Goal: Information Seeking & Learning: Find specific page/section

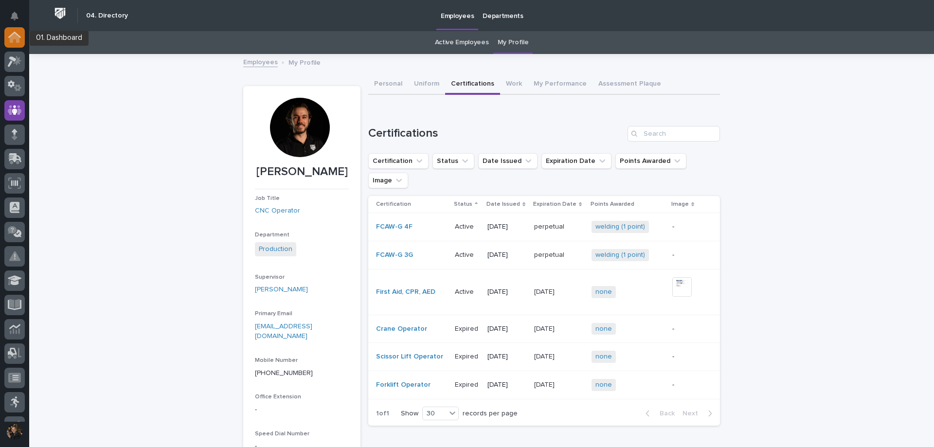
click at [20, 37] on icon at bounding box center [14, 35] width 13 height 6
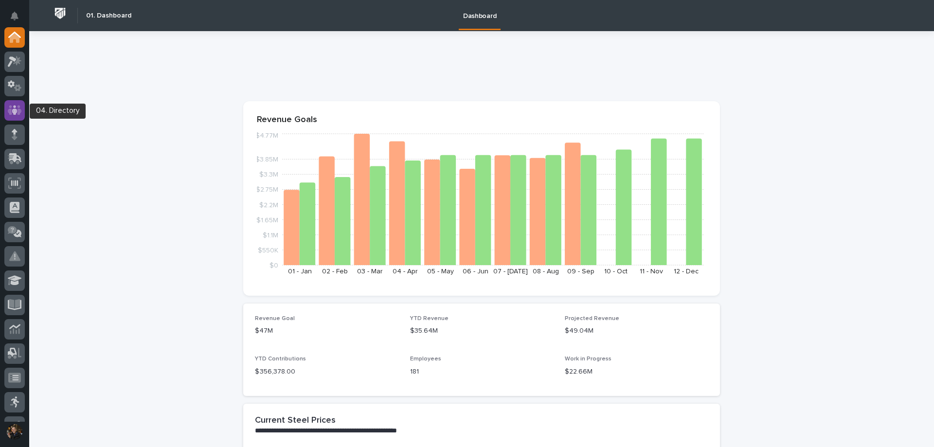
click at [17, 115] on icon at bounding box center [15, 110] width 14 height 11
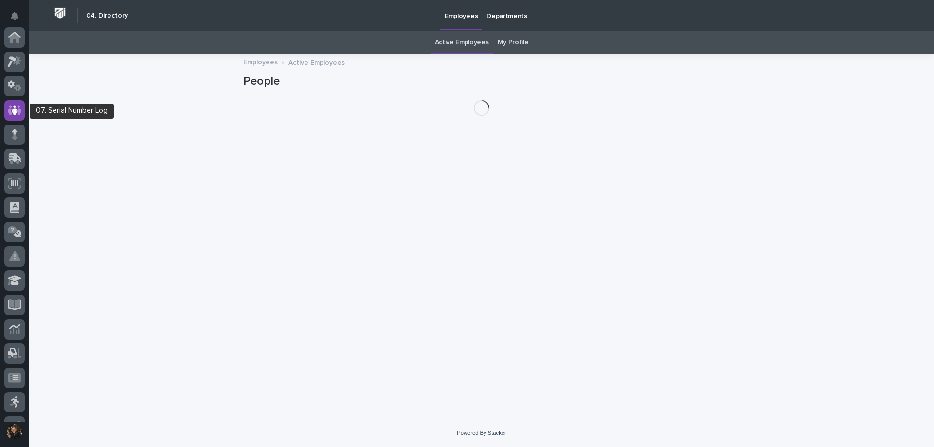
scroll to position [73, 0]
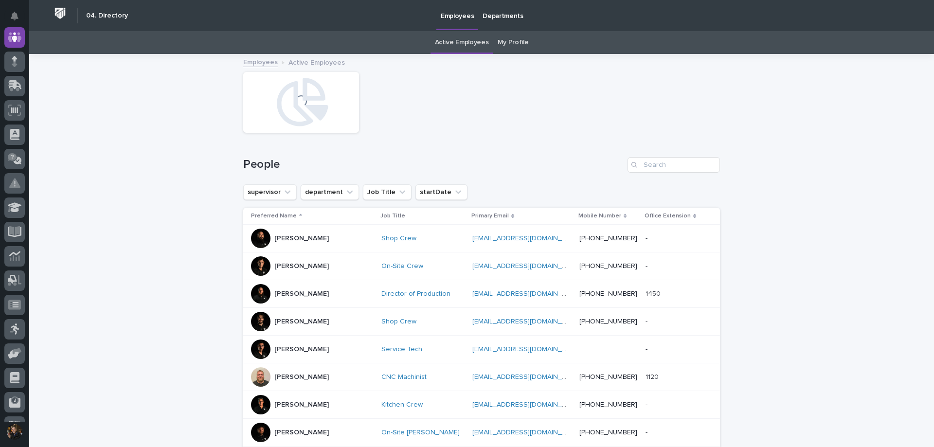
click at [514, 47] on link "My Profile" at bounding box center [513, 42] width 31 height 23
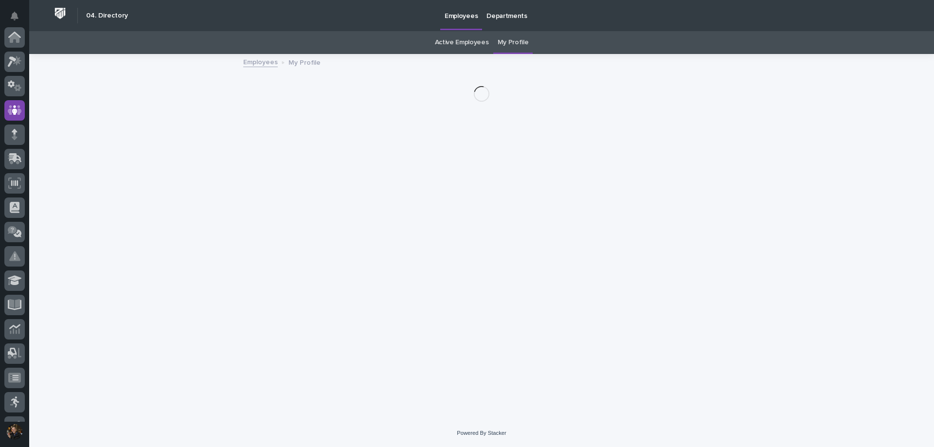
scroll to position [73, 0]
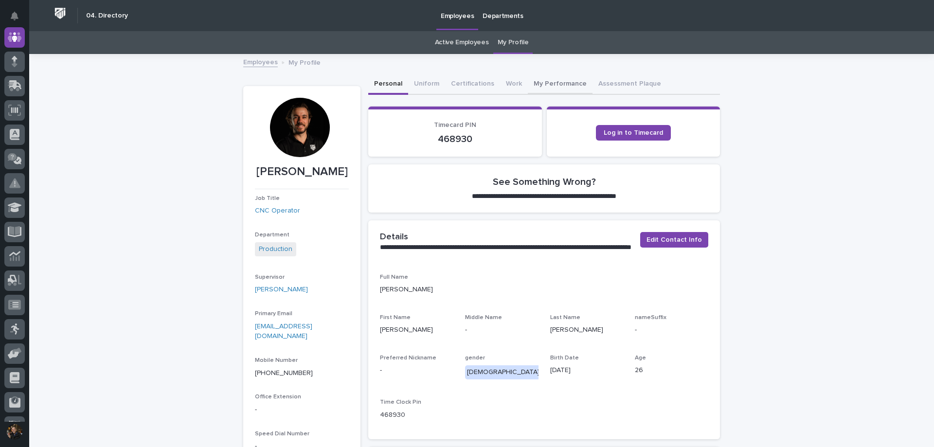
click at [555, 86] on button "My Performance" at bounding box center [560, 84] width 65 height 20
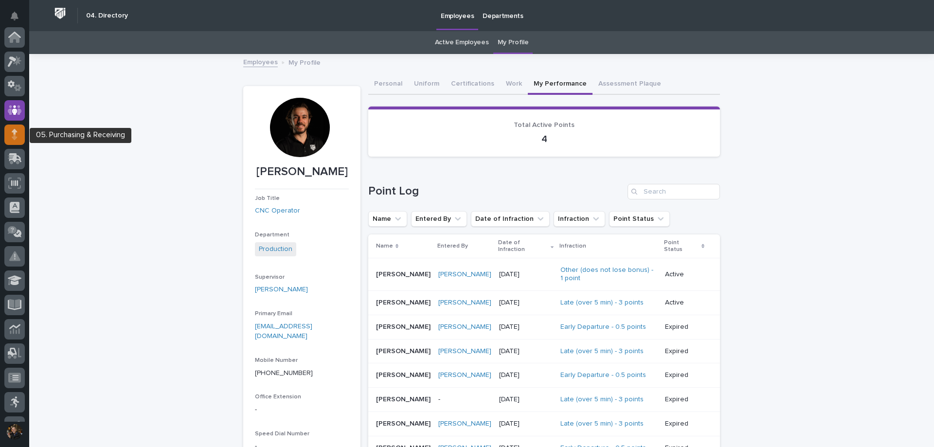
click at [16, 135] on icon at bounding box center [14, 136] width 5 height 5
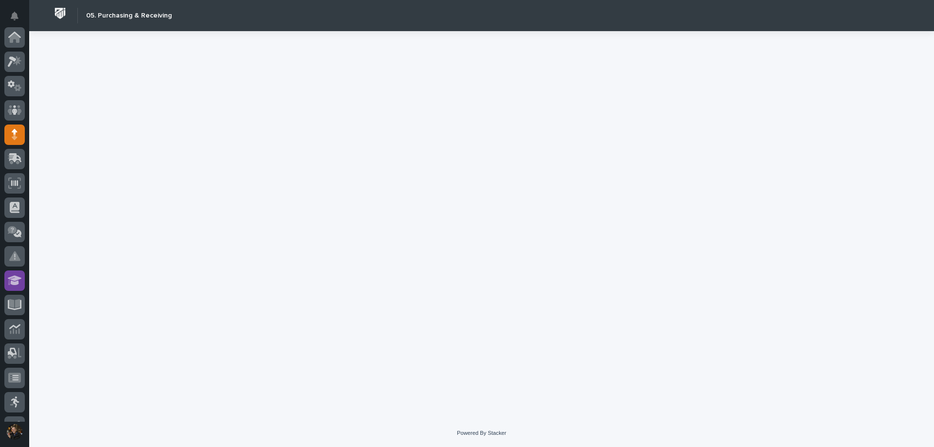
scroll to position [97, 0]
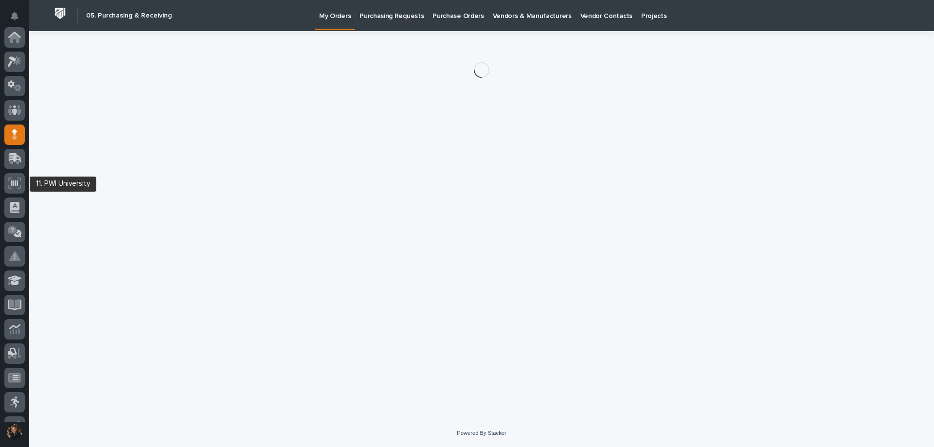
scroll to position [97, 0]
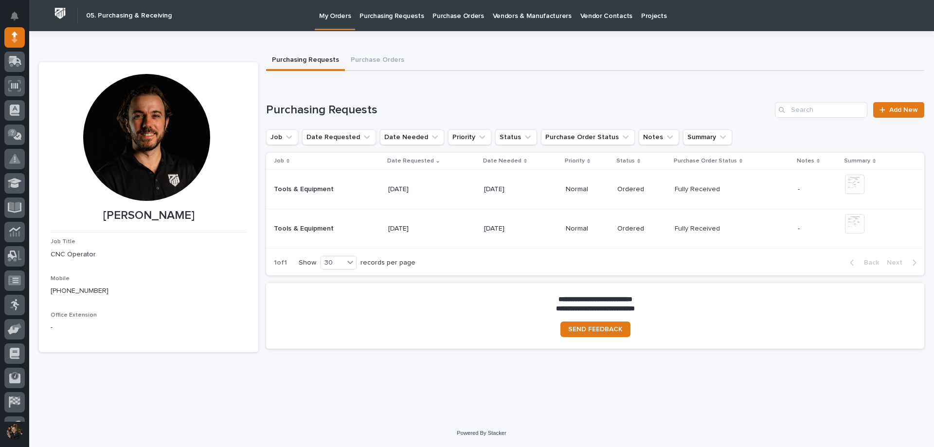
click at [453, 17] on p "Purchase Orders" at bounding box center [457, 10] width 51 height 20
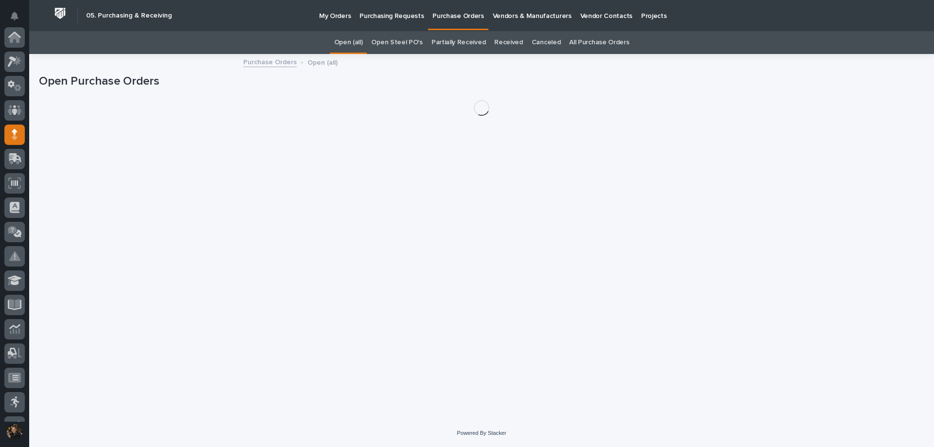
scroll to position [97, 0]
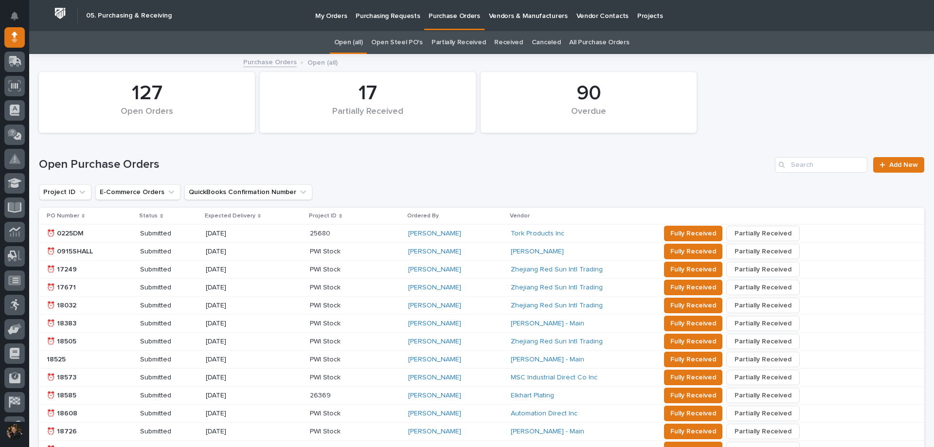
click at [513, 41] on link "Received" at bounding box center [508, 42] width 29 height 23
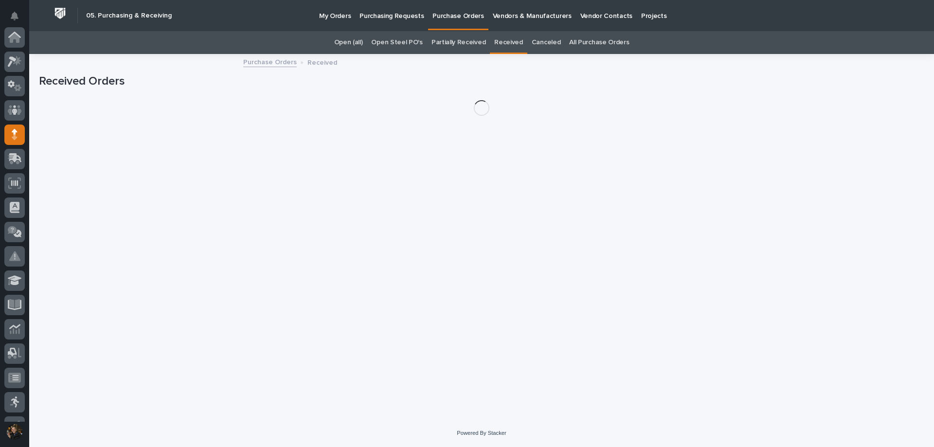
scroll to position [97, 0]
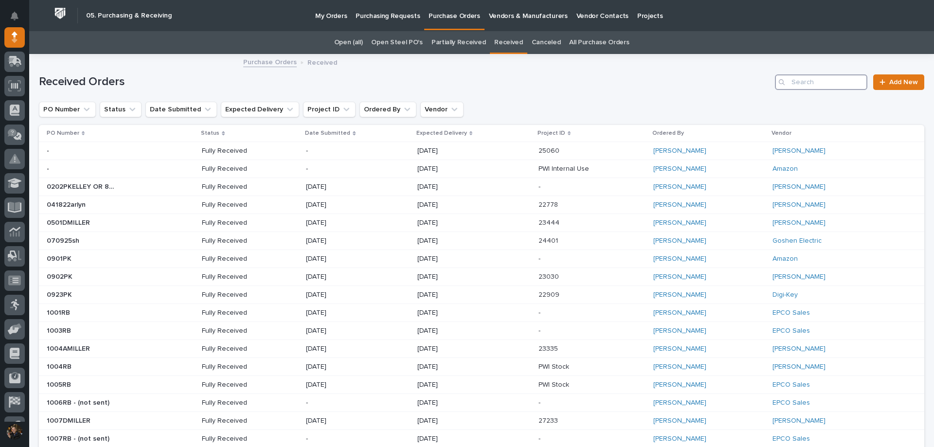
click at [801, 82] on input "Search" at bounding box center [821, 82] width 92 height 16
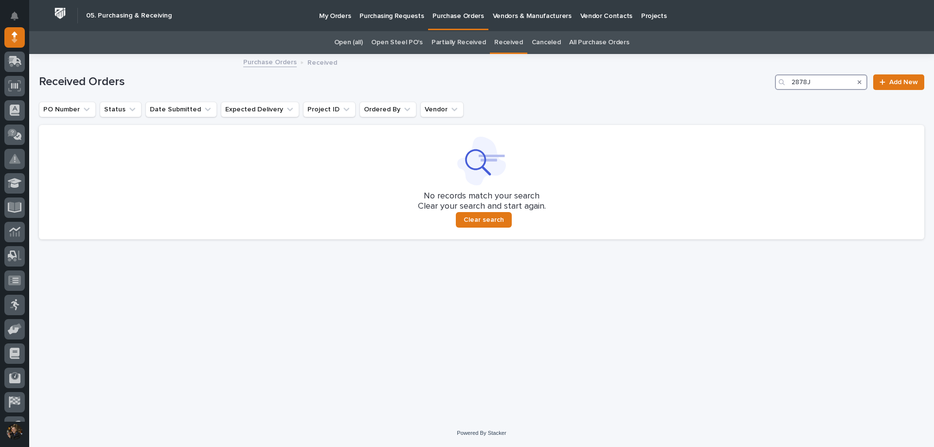
type input "2878J"
click at [539, 13] on p "Vendors & Manufacturers" at bounding box center [532, 10] width 79 height 20
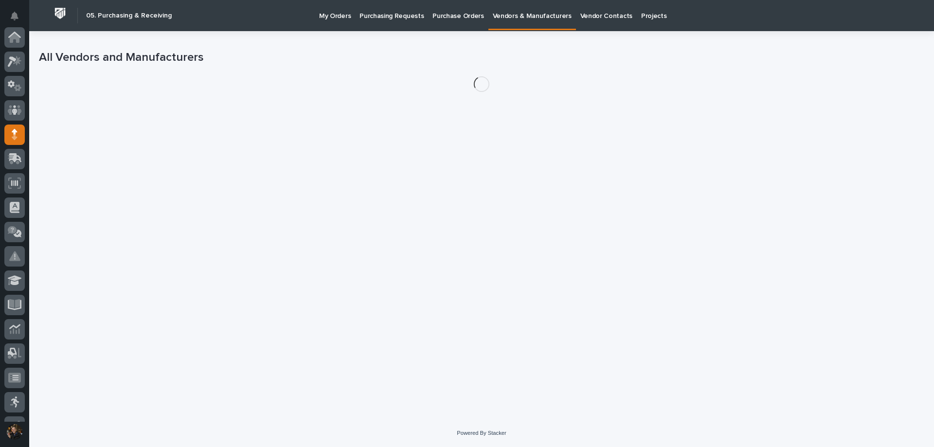
scroll to position [97, 0]
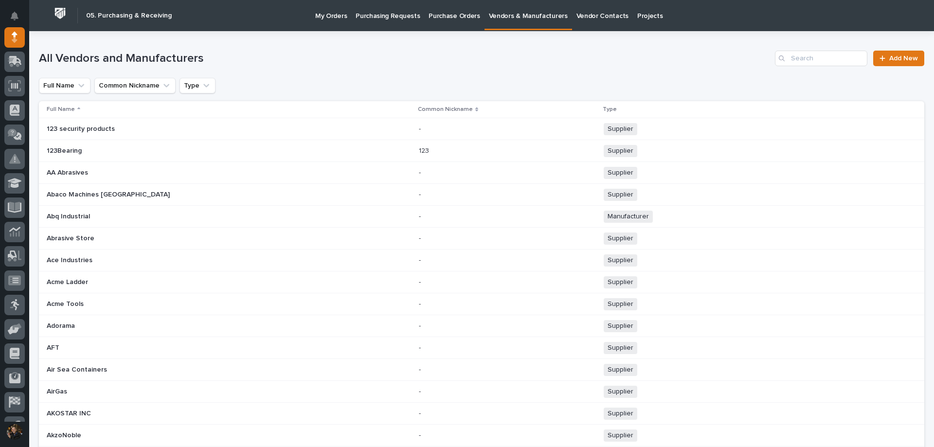
click at [399, 14] on p "Purchasing Requests" at bounding box center [388, 10] width 64 height 20
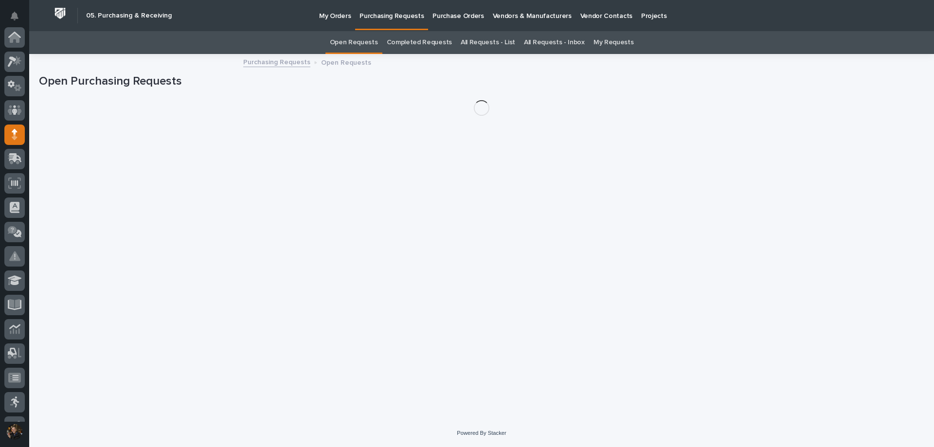
scroll to position [97, 0]
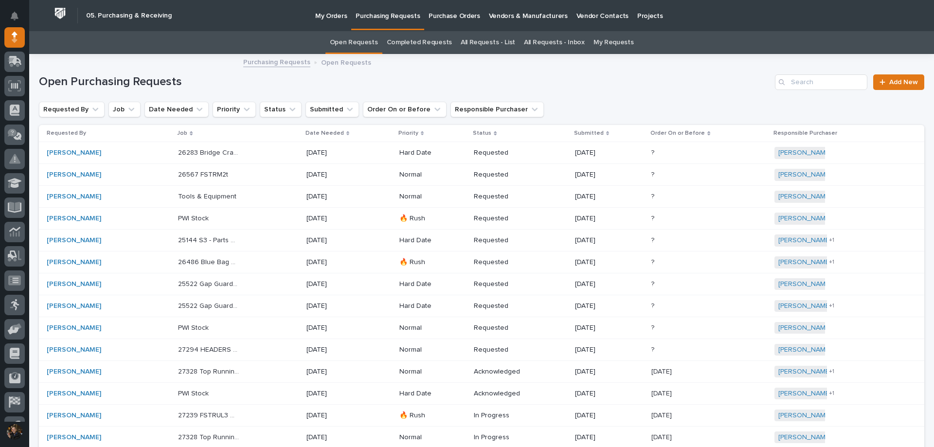
click at [452, 18] on p "Purchase Orders" at bounding box center [454, 10] width 51 height 20
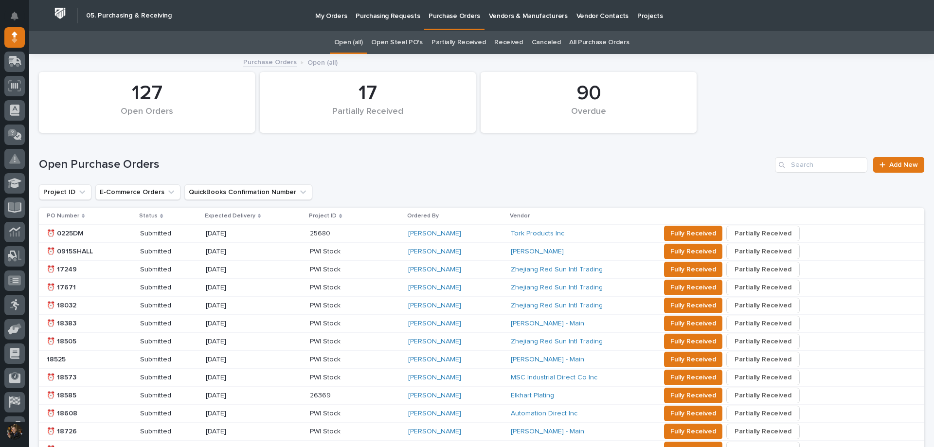
click at [637, 13] on p "Projects" at bounding box center [650, 10] width 26 height 20
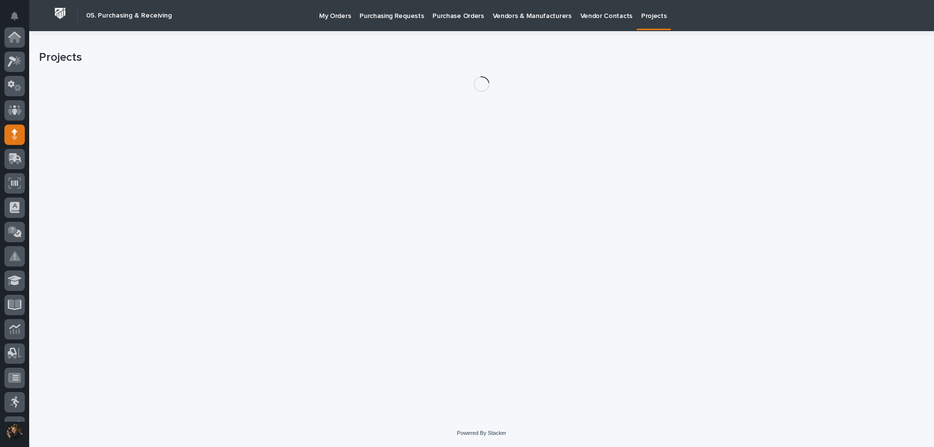
scroll to position [97, 0]
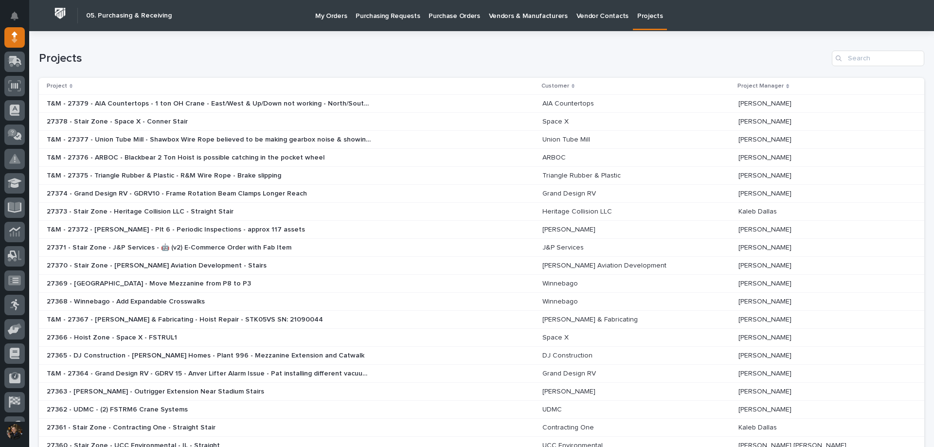
click at [322, 15] on p "My Orders" at bounding box center [331, 10] width 32 height 20
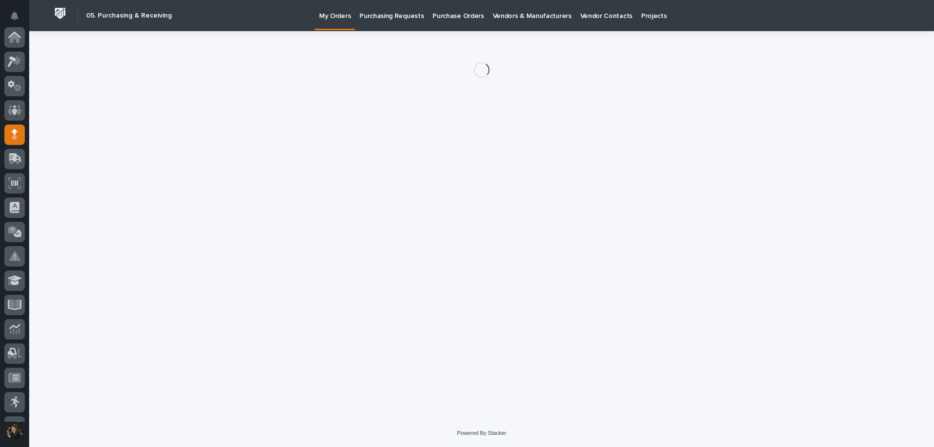
scroll to position [97, 0]
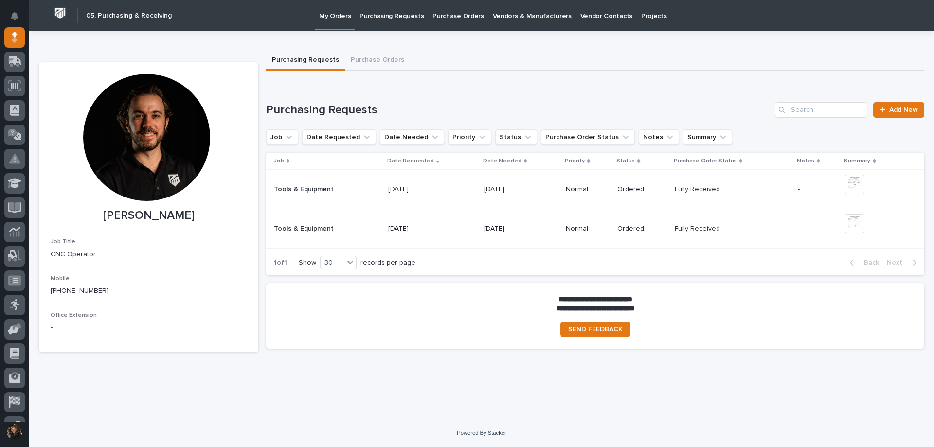
drag, startPoint x: 159, startPoint y: 133, endPoint x: 134, endPoint y: 79, distance: 59.7
click at [140, 80] on div at bounding box center [146, 137] width 127 height 127
click at [375, 18] on p "Purchasing Requests" at bounding box center [391, 10] width 64 height 20
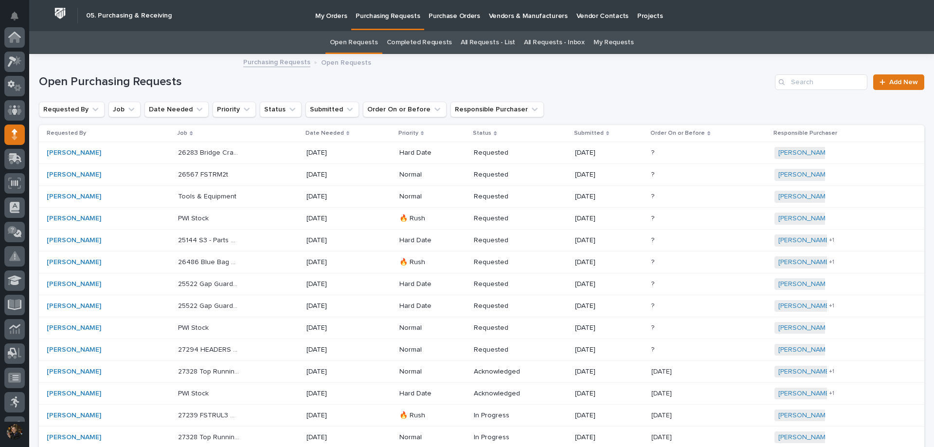
scroll to position [97, 0]
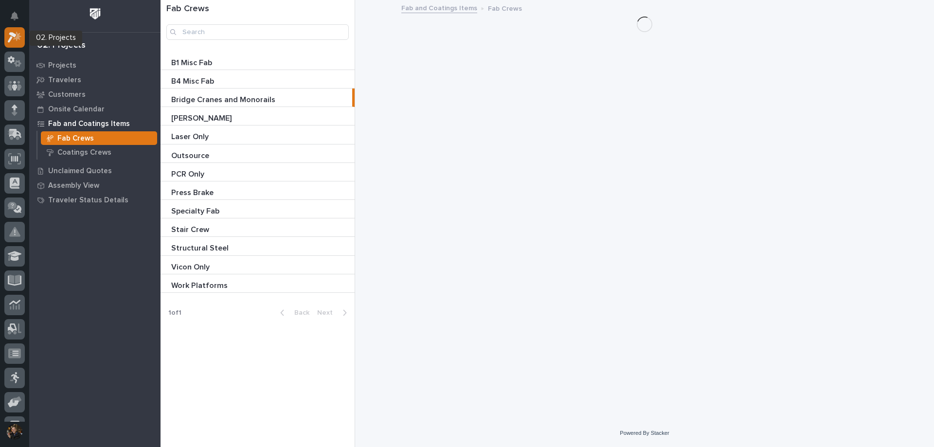
click at [17, 37] on icon at bounding box center [17, 36] width 8 height 10
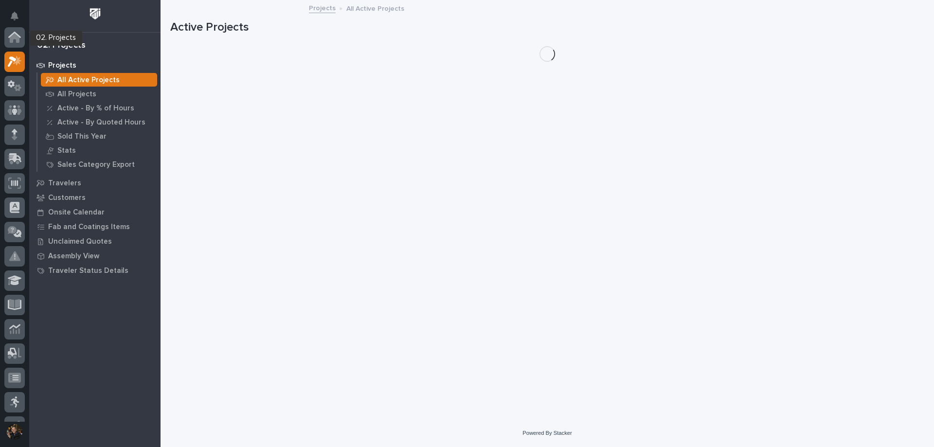
scroll to position [24, 0]
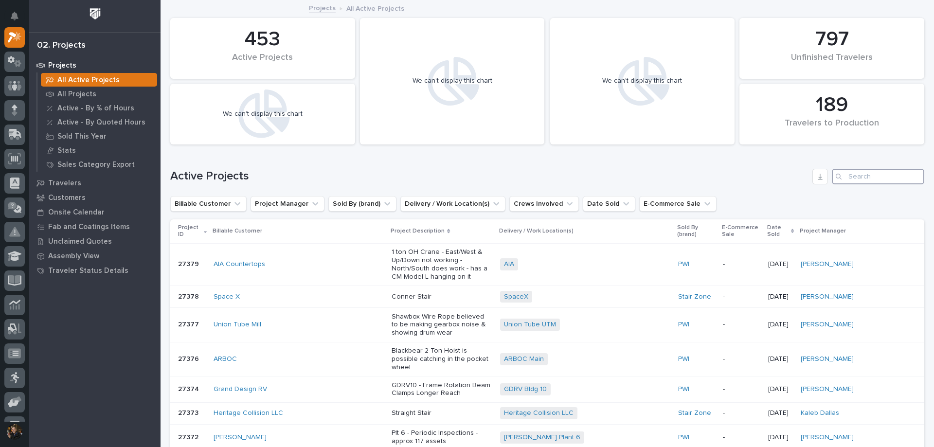
click at [863, 180] on input "Search" at bounding box center [878, 177] width 92 height 16
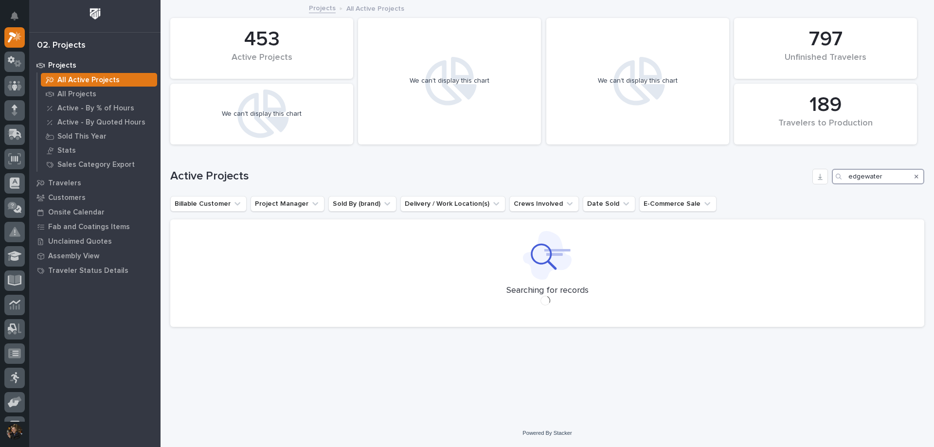
type input "edgewater"
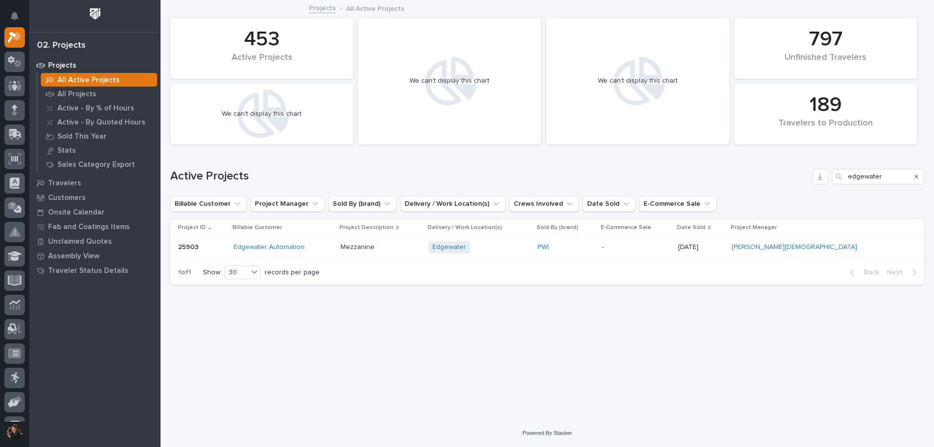
click at [421, 248] on p "Mezzanine" at bounding box center [381, 247] width 81 height 8
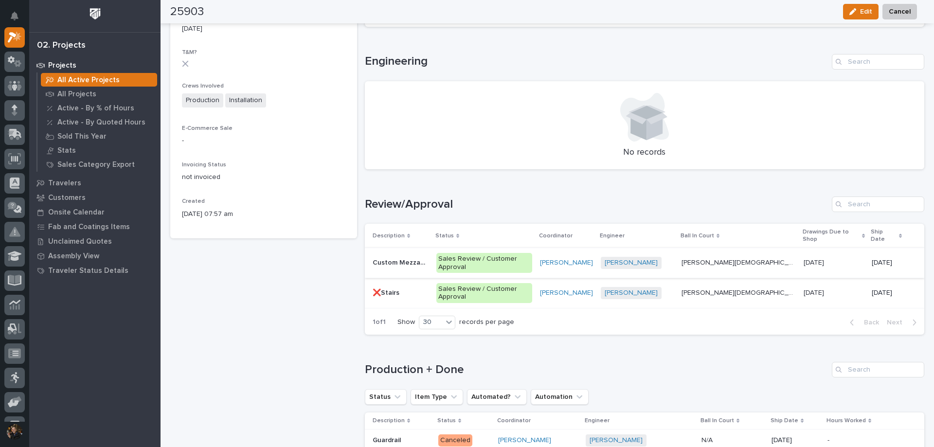
scroll to position [523, 0]
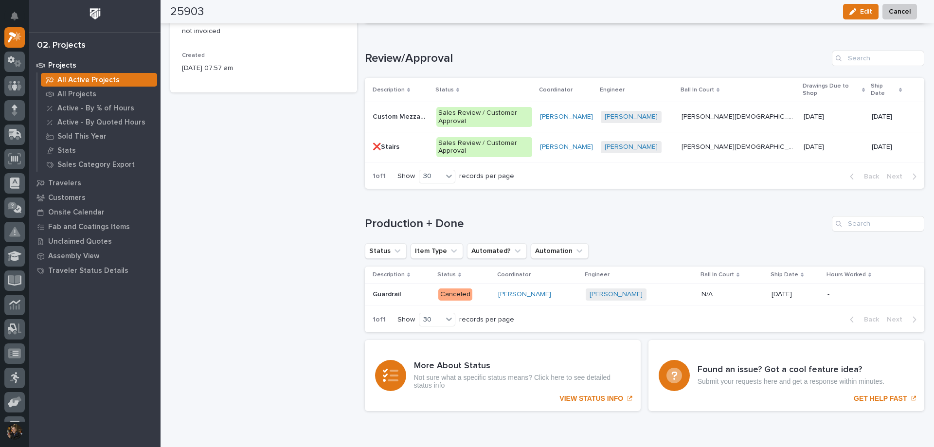
click at [432, 106] on td "Custom Mezzanine Custom Mezzanine" at bounding box center [399, 117] width 68 height 30
